Goal: Navigation & Orientation: Find specific page/section

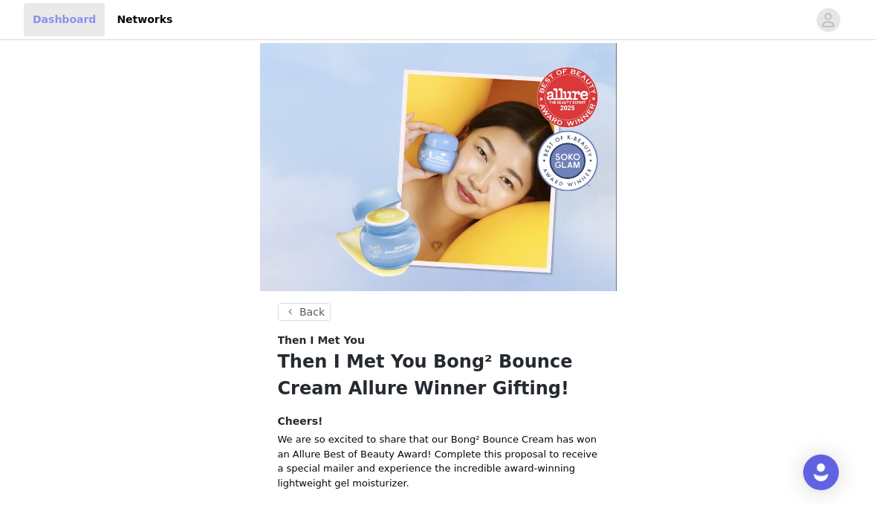
click at [69, 22] on link "Dashboard" at bounding box center [64, 19] width 81 height 33
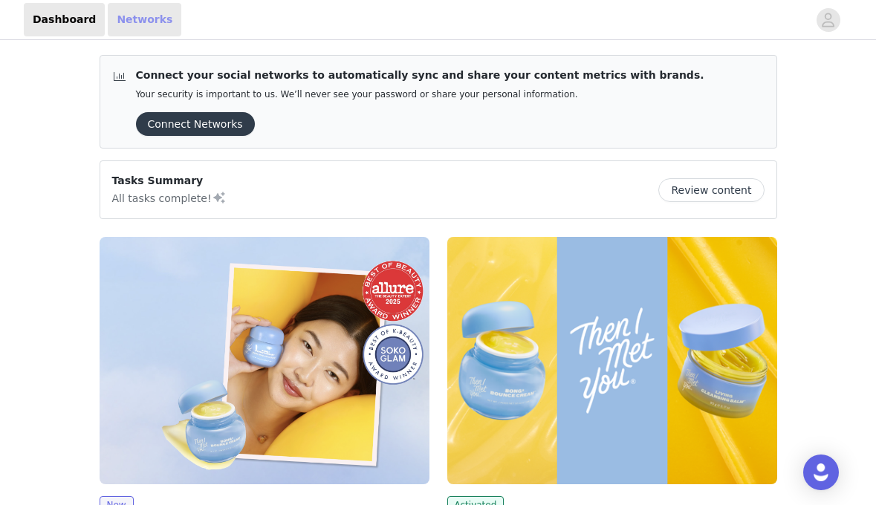
click at [149, 22] on link "Networks" at bounding box center [145, 19] width 74 height 33
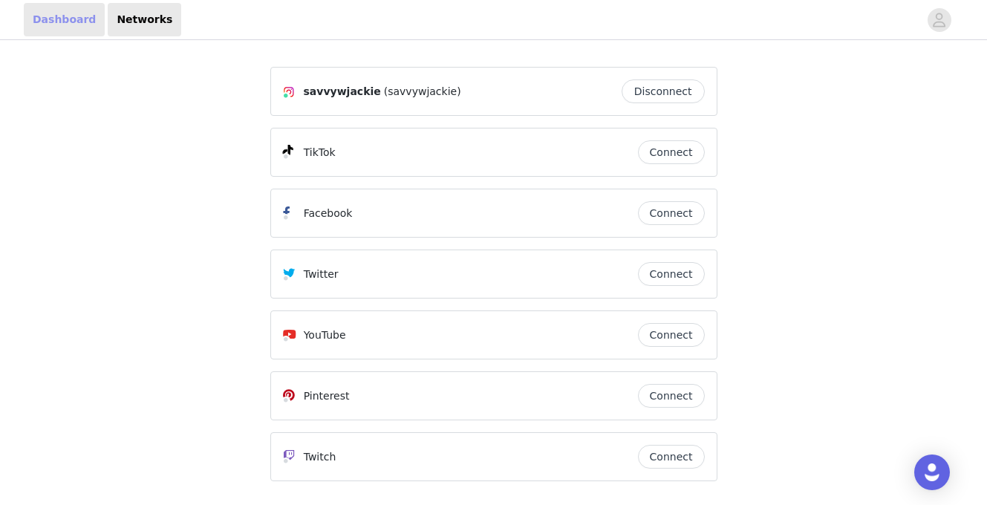
click at [91, 25] on link "Dashboard" at bounding box center [64, 19] width 81 height 33
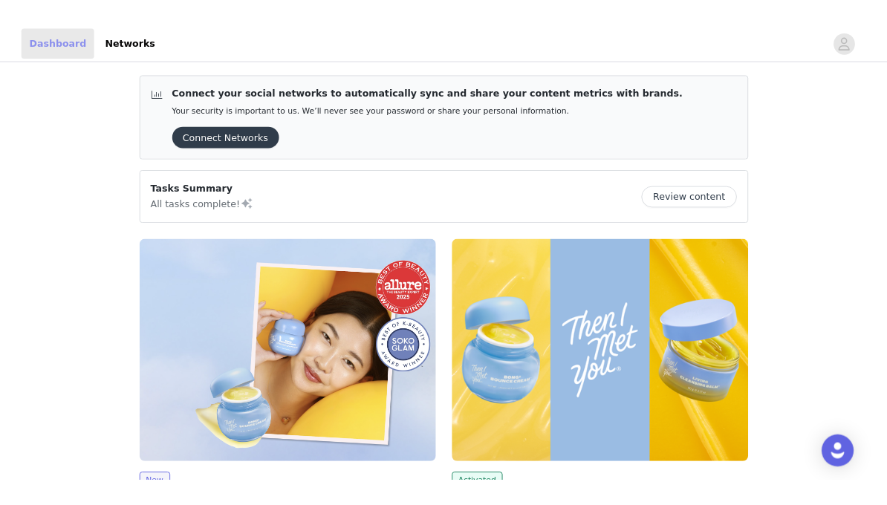
scroll to position [238, 0]
